Goal: Task Accomplishment & Management: Manage account settings

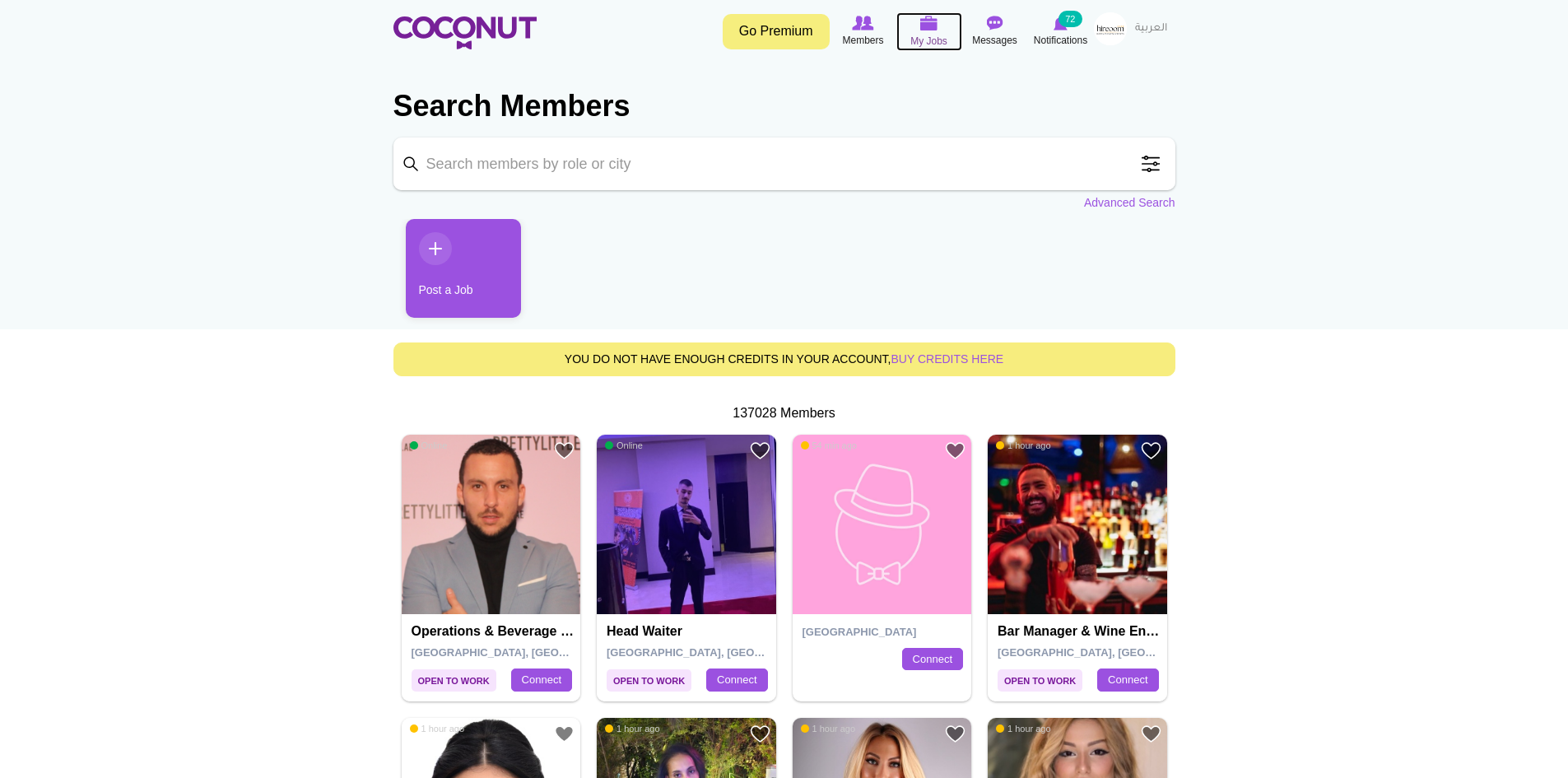
click at [934, 34] on span "My Jobs" at bounding box center [929, 41] width 37 height 16
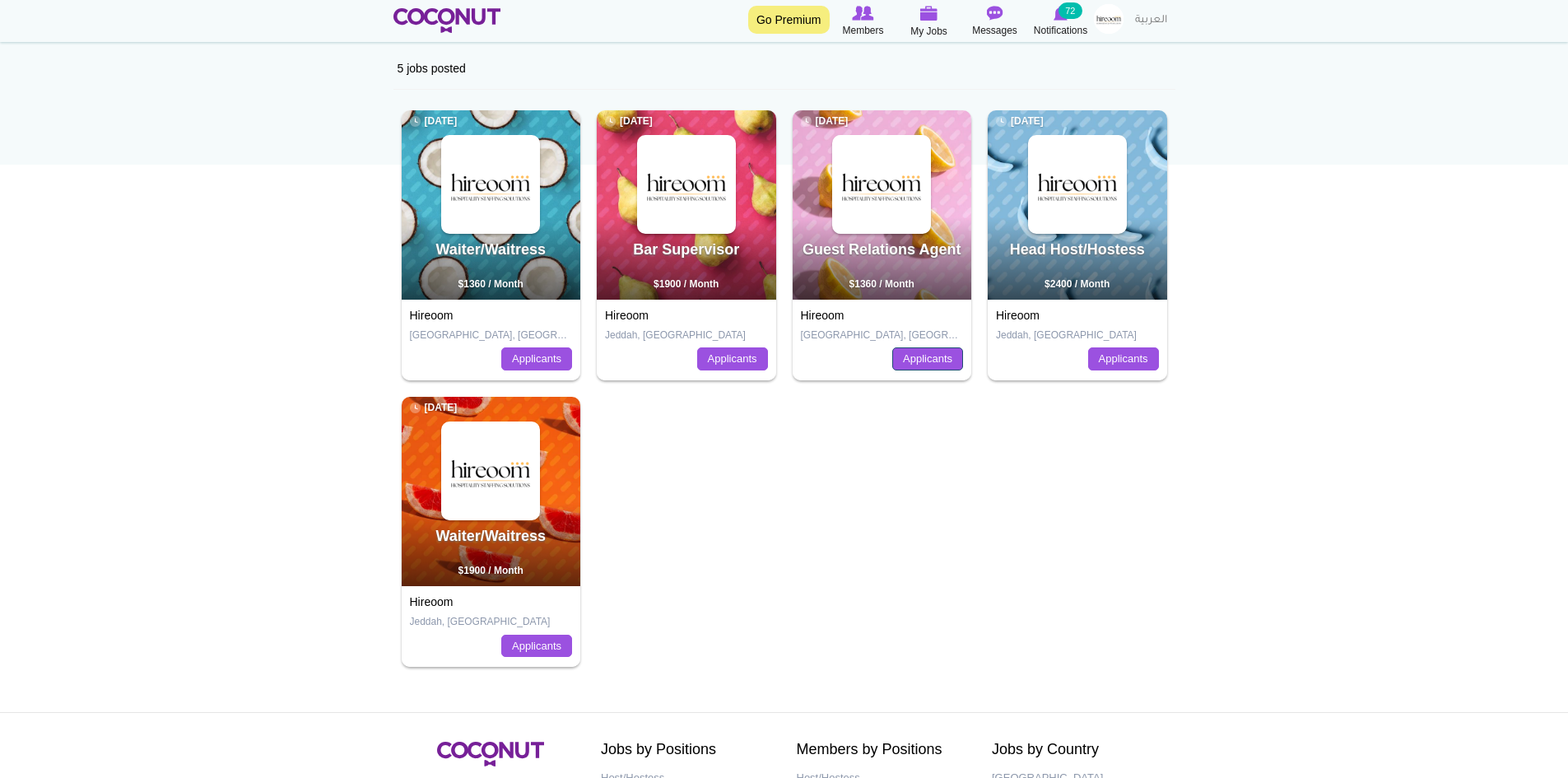
click at [931, 358] on link "Applicants" at bounding box center [928, 359] width 70 height 23
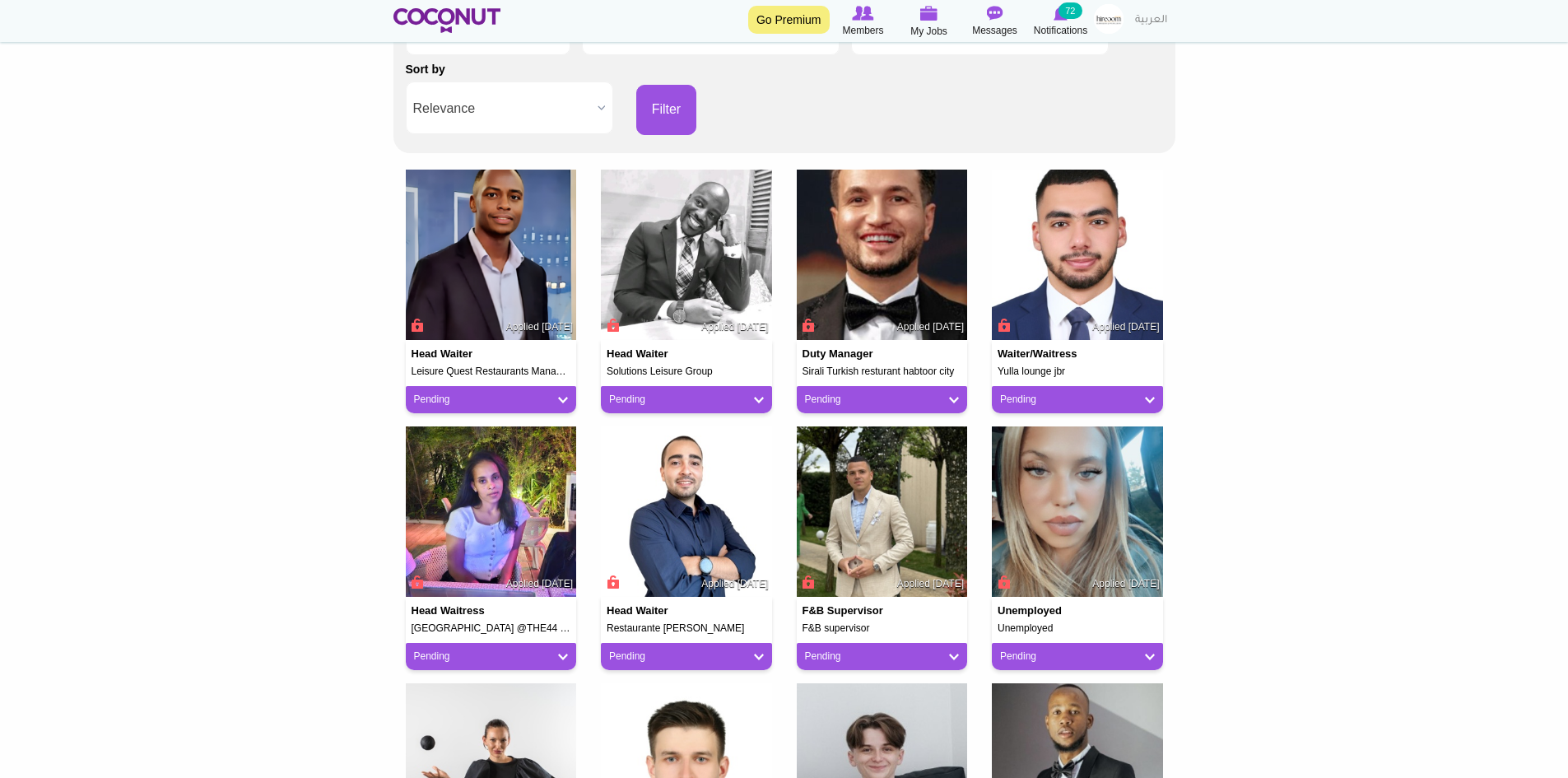
scroll to position [411, 0]
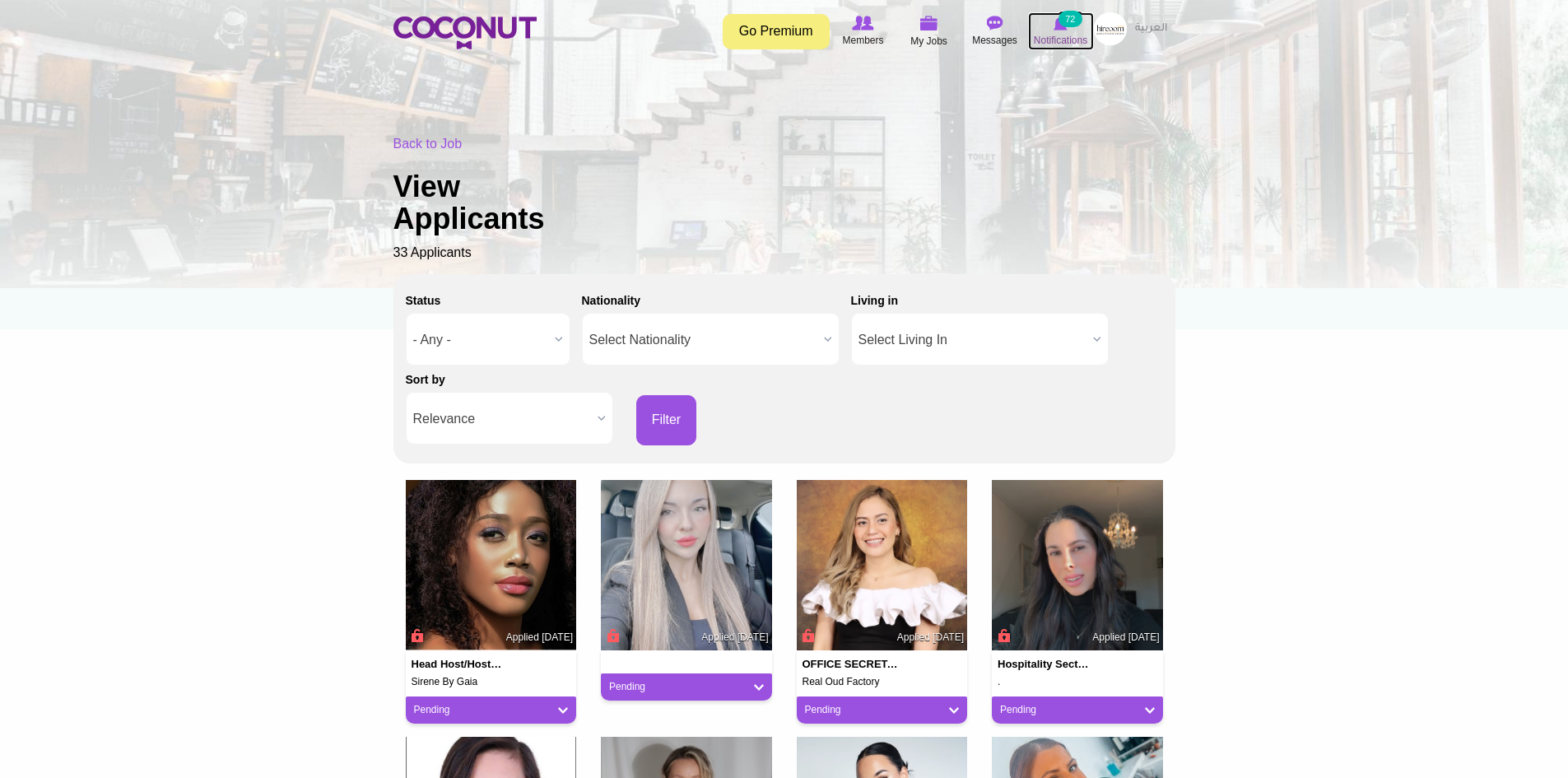
click at [1073, 29] on icon at bounding box center [1061, 23] width 63 height 18
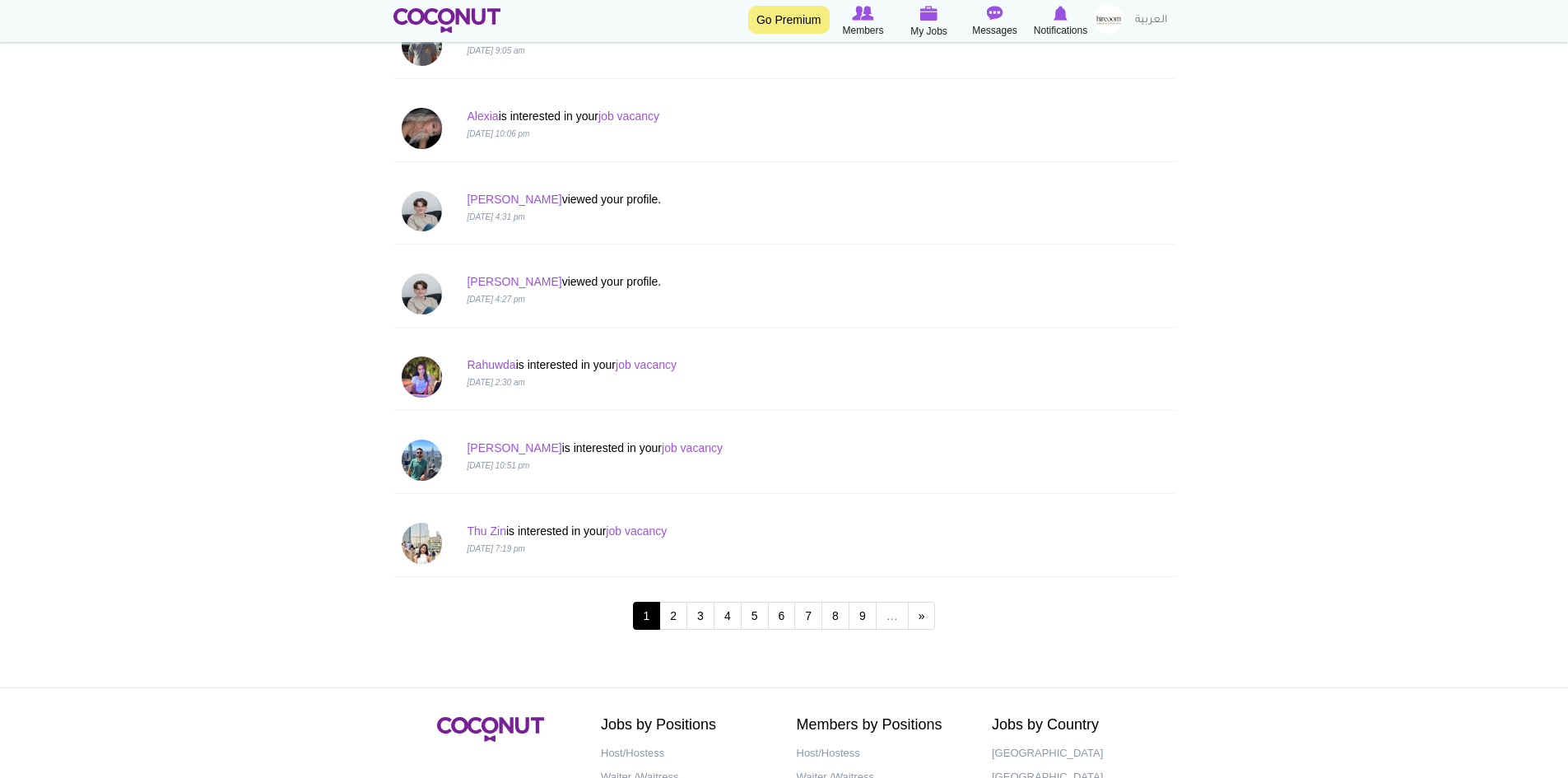
scroll to position [1399, 0]
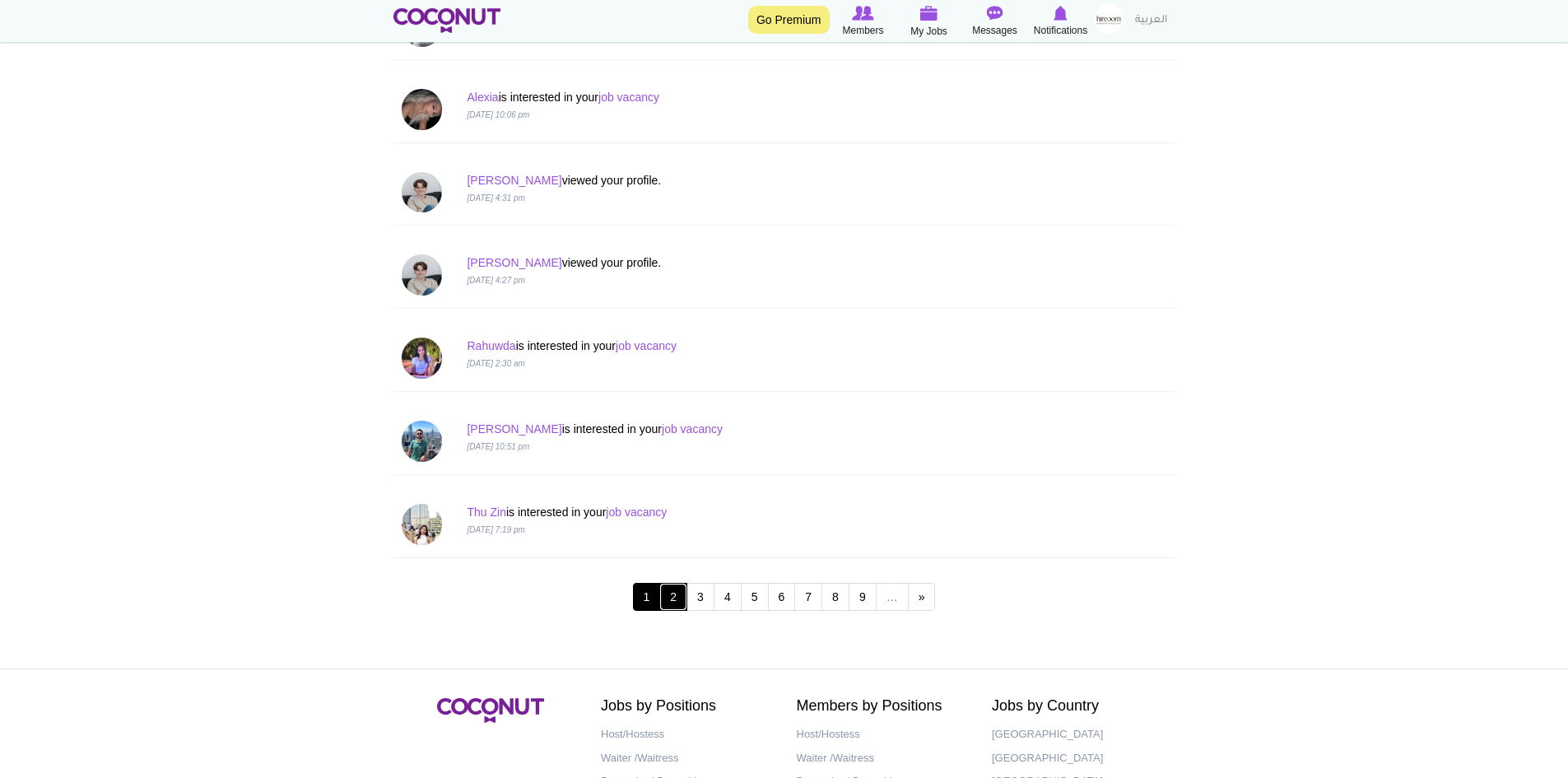
click at [676, 602] on link "2" at bounding box center [673, 596] width 28 height 28
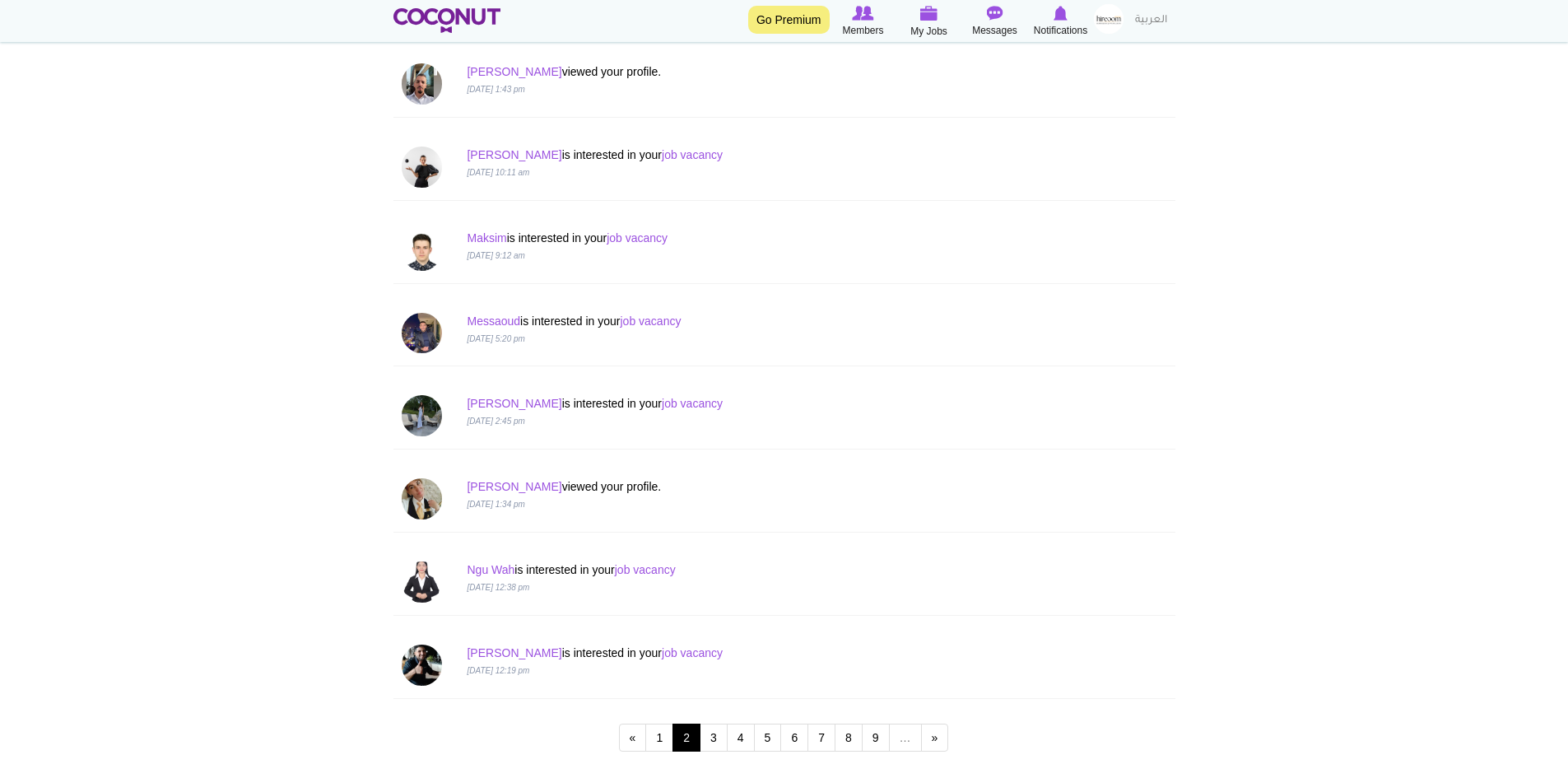
scroll to position [1317, 0]
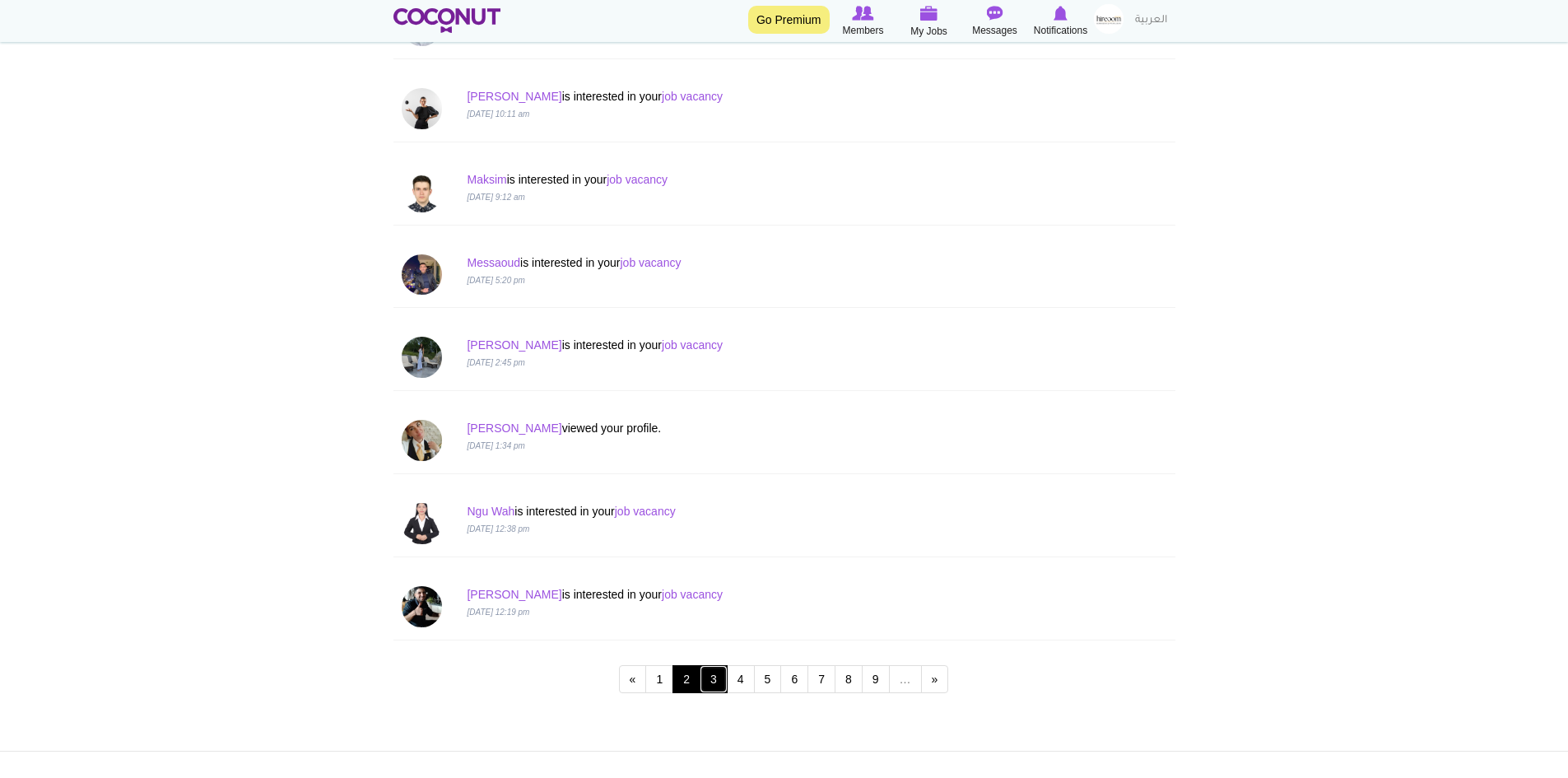
click at [710, 685] on link "3" at bounding box center [714, 678] width 28 height 28
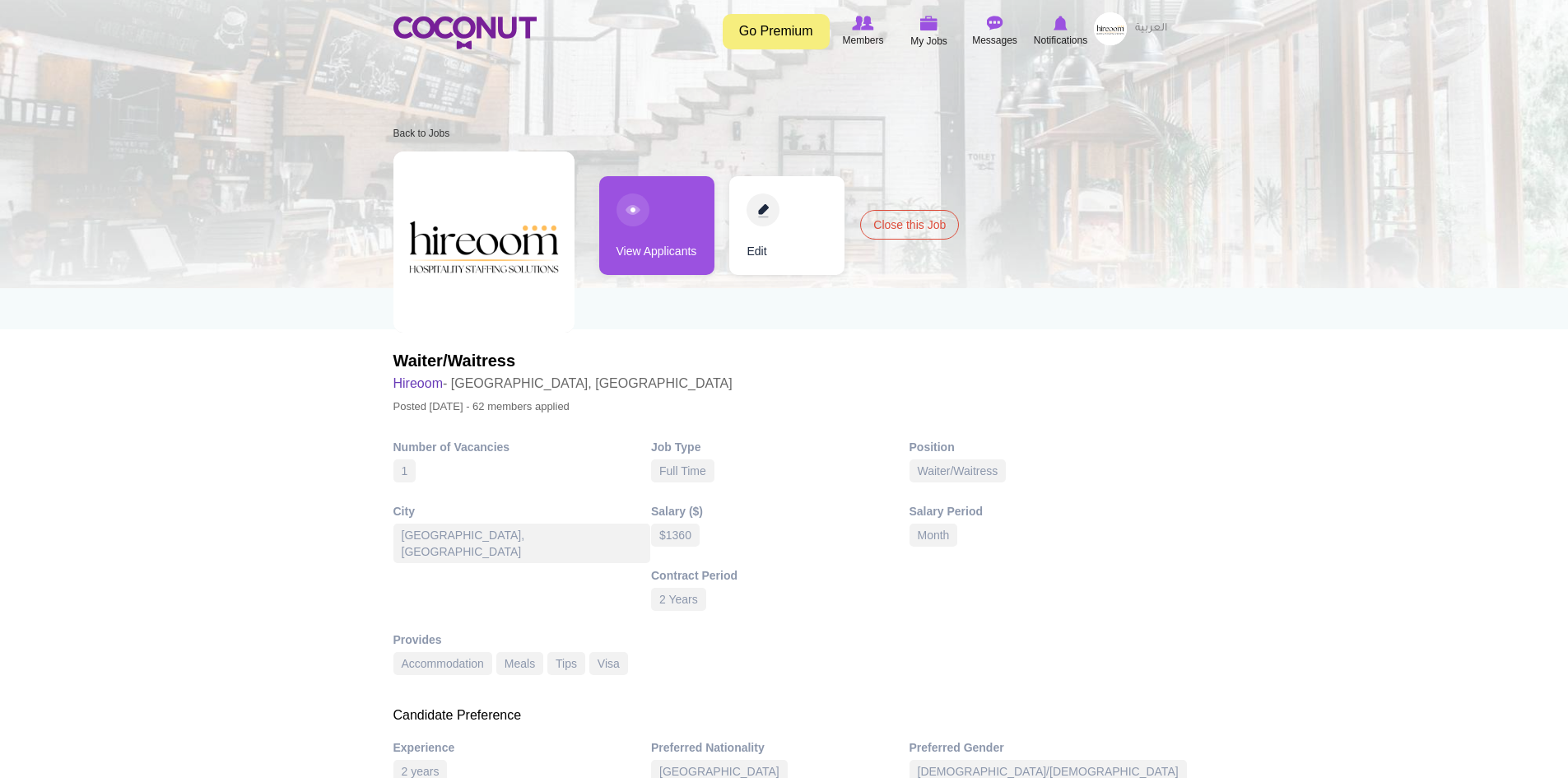
click at [655, 215] on link "View Applicants" at bounding box center [656, 226] width 115 height 99
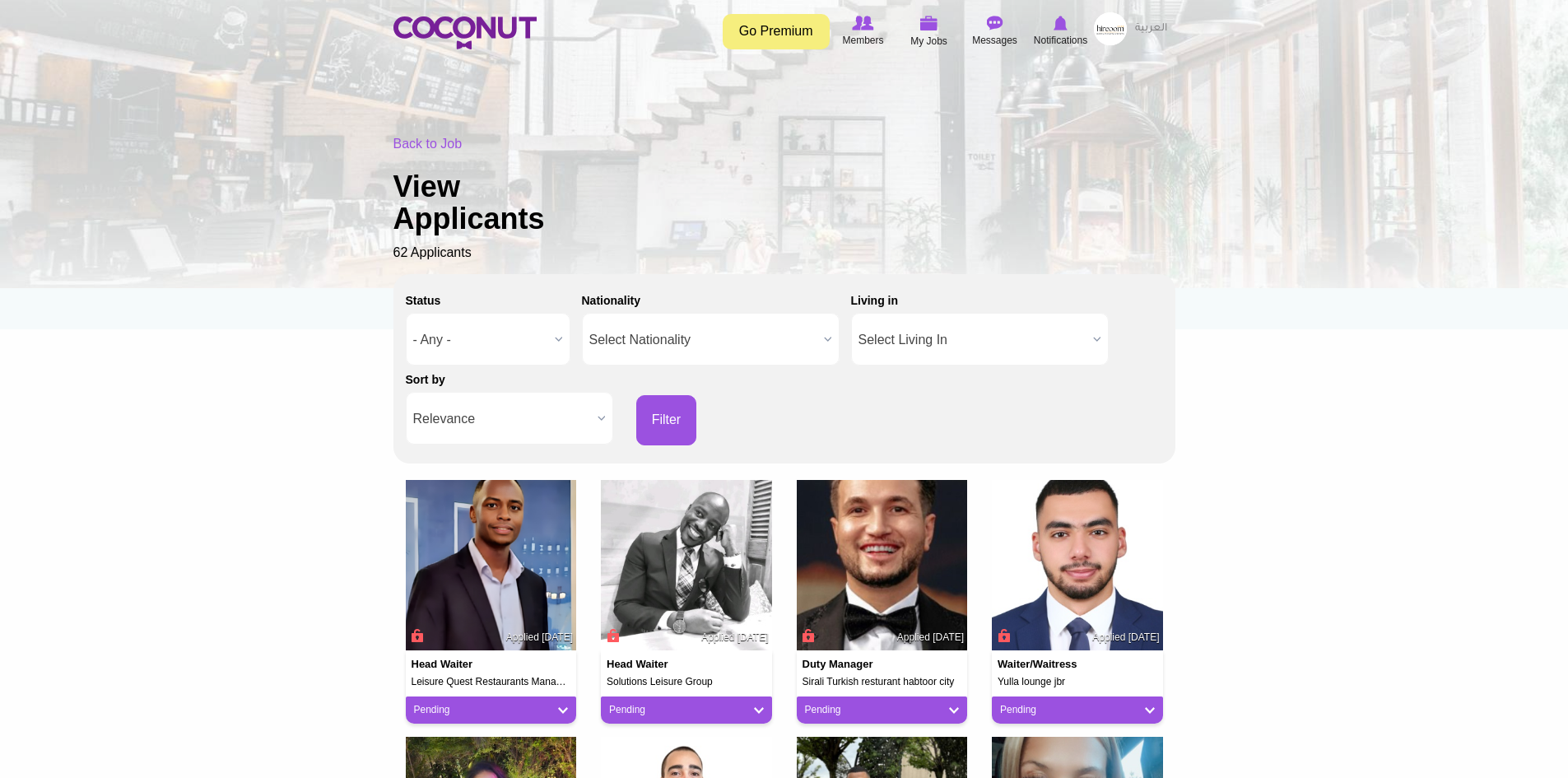
click at [534, 408] on span "Relevance" at bounding box center [502, 418] width 178 height 52
click at [535, 472] on li "Apply Date" at bounding box center [509, 474] width 199 height 21
click at [664, 417] on button "Filter" at bounding box center [667, 420] width 61 height 50
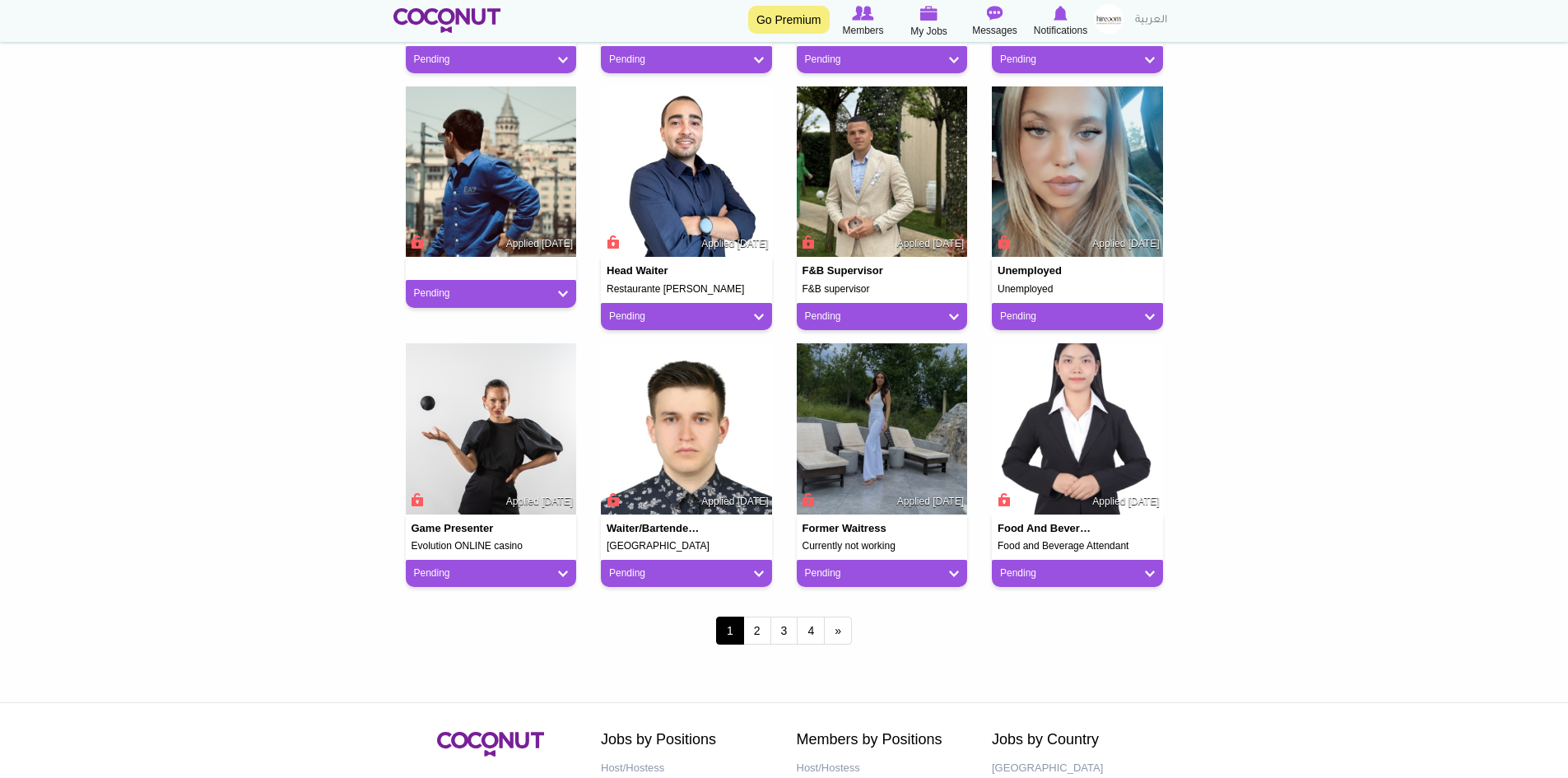
scroll to position [1234, 0]
